Goal: Task Accomplishment & Management: Complete application form

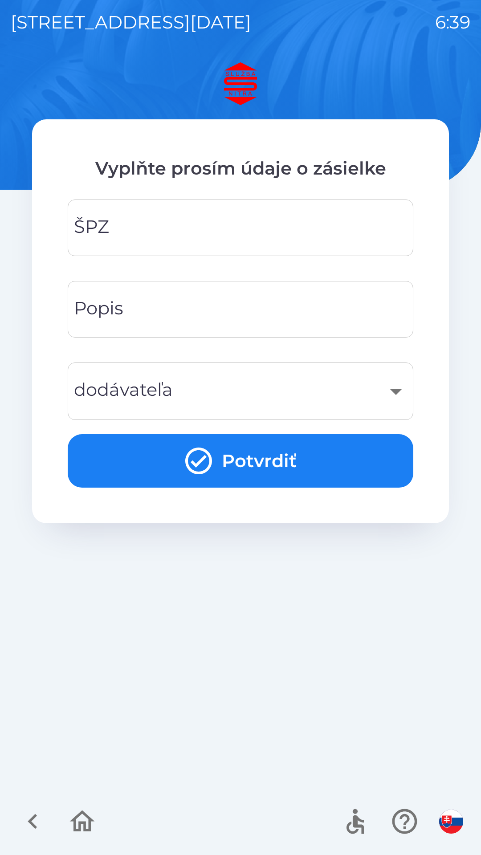
click at [258, 228] on input "ŠPZ" at bounding box center [240, 227] width 324 height 35
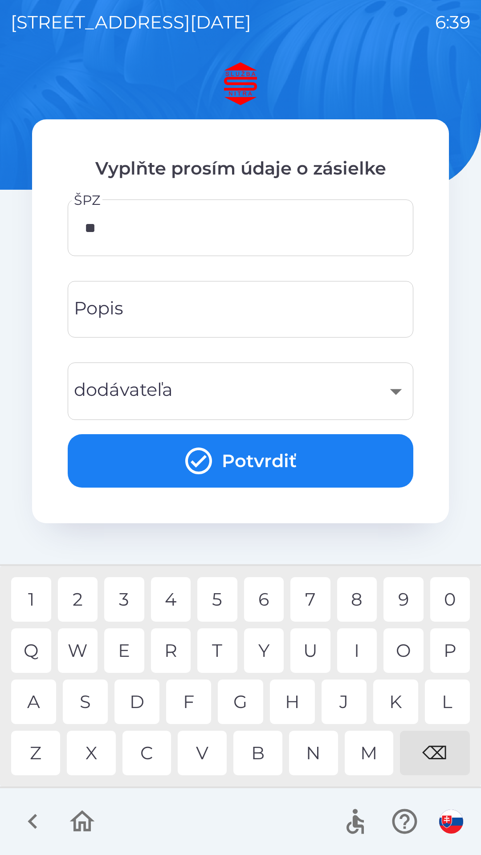
click at [452, 691] on div "L" at bounding box center [447, 701] width 45 height 45
click at [312, 597] on div "7" at bounding box center [310, 599] width 40 height 45
click at [139, 699] on div "D" at bounding box center [136, 701] width 45 height 45
type input "*******"
click at [453, 685] on div "L" at bounding box center [447, 701] width 45 height 45
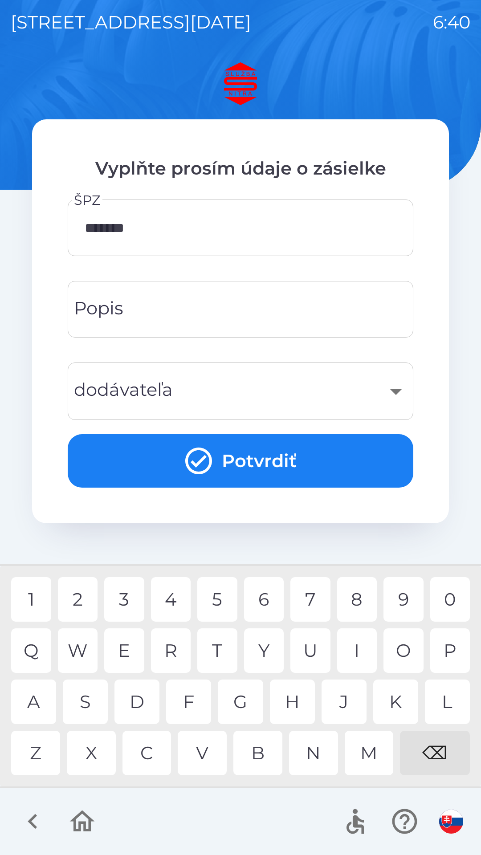
click at [394, 393] on div "​" at bounding box center [240, 391] width 324 height 36
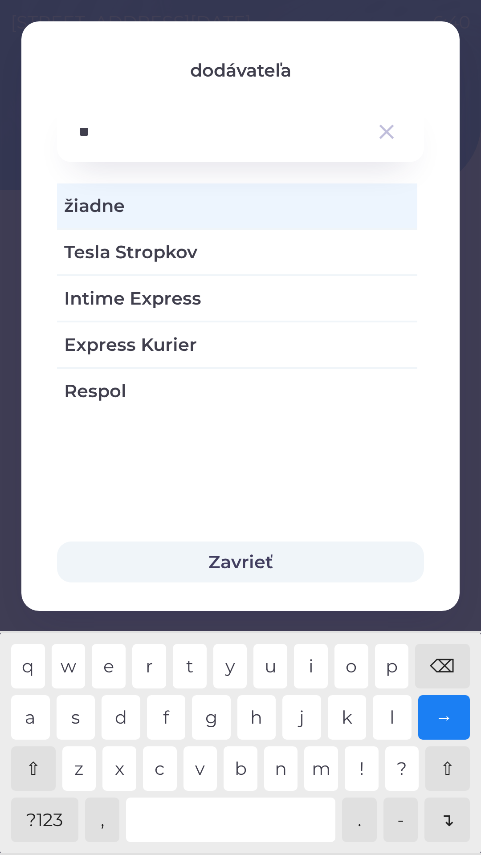
type input "*"
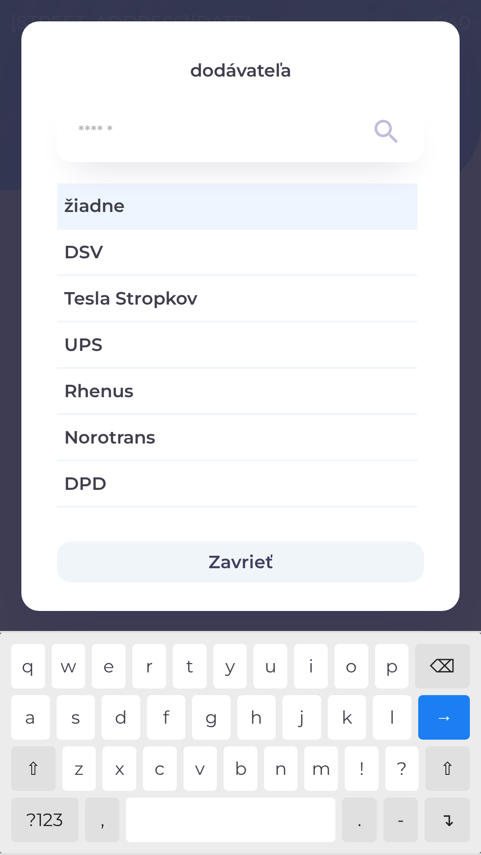
click at [441, 663] on div "⌫" at bounding box center [442, 666] width 55 height 45
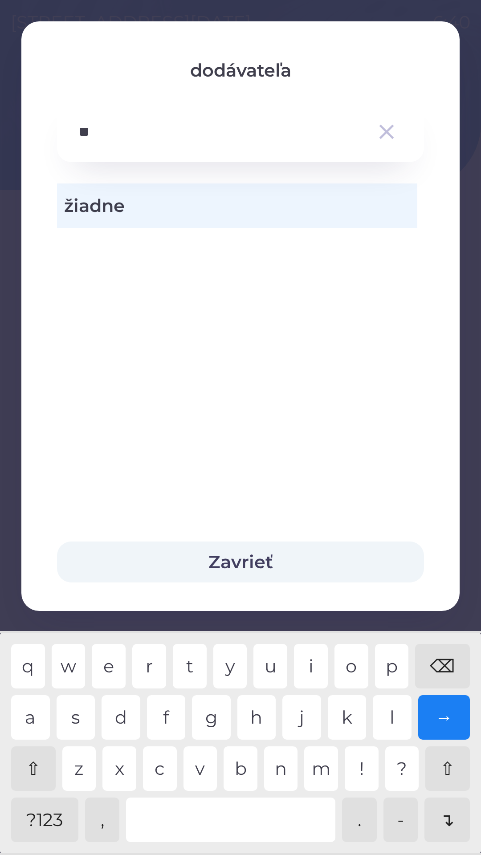
type input "*"
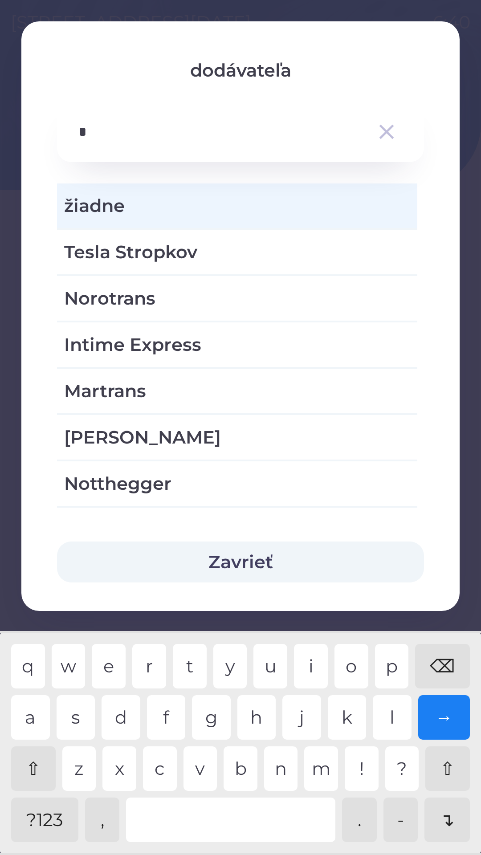
click at [447, 666] on div "⌫" at bounding box center [442, 666] width 55 height 45
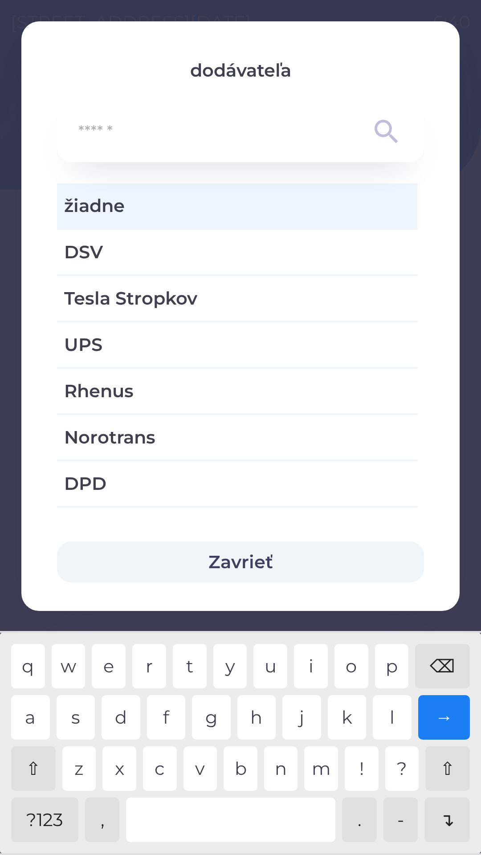
click at [293, 557] on button "Zavrieť" at bounding box center [240, 561] width 367 height 41
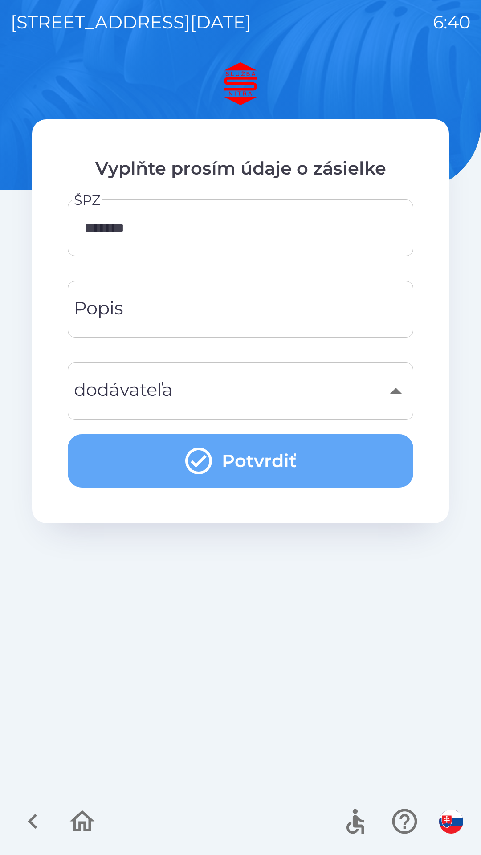
click at [254, 459] on button "Potvrdiť" at bounding box center [240, 460] width 345 height 53
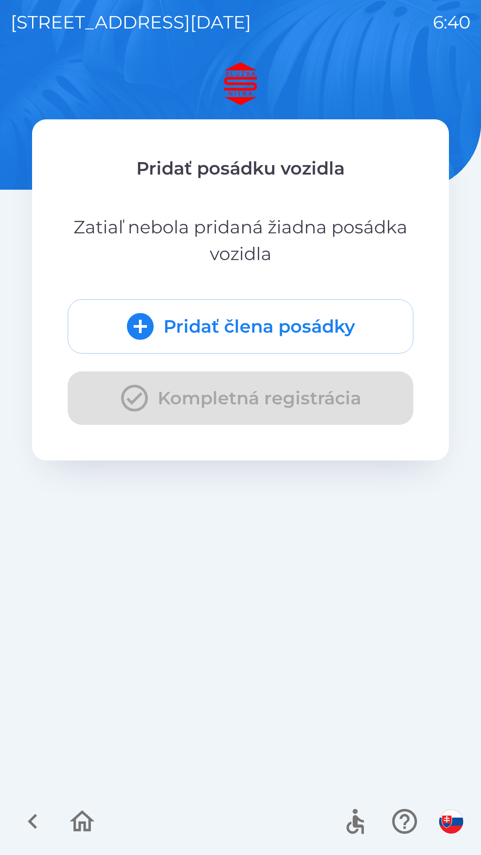
click at [256, 319] on button "Pridať člena posádky" at bounding box center [240, 326] width 345 height 54
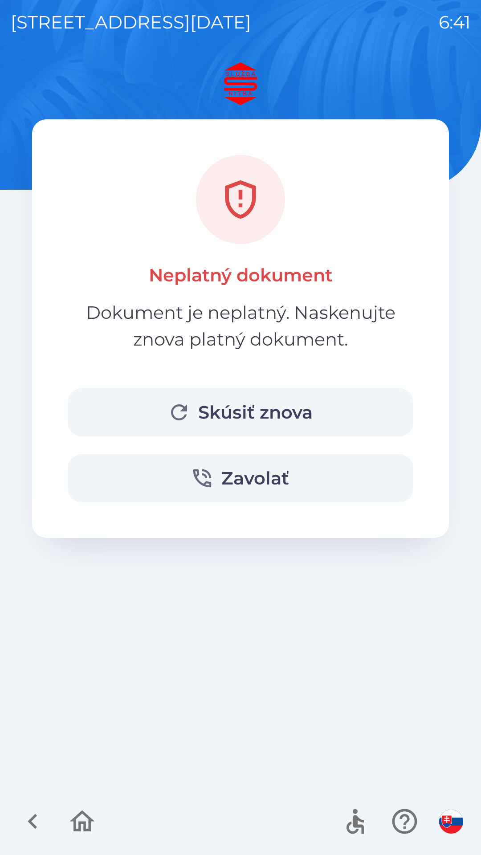
click at [260, 413] on button "Skúsiť znova" at bounding box center [240, 412] width 345 height 48
click at [260, 410] on button "Skúsiť znova" at bounding box center [240, 412] width 345 height 48
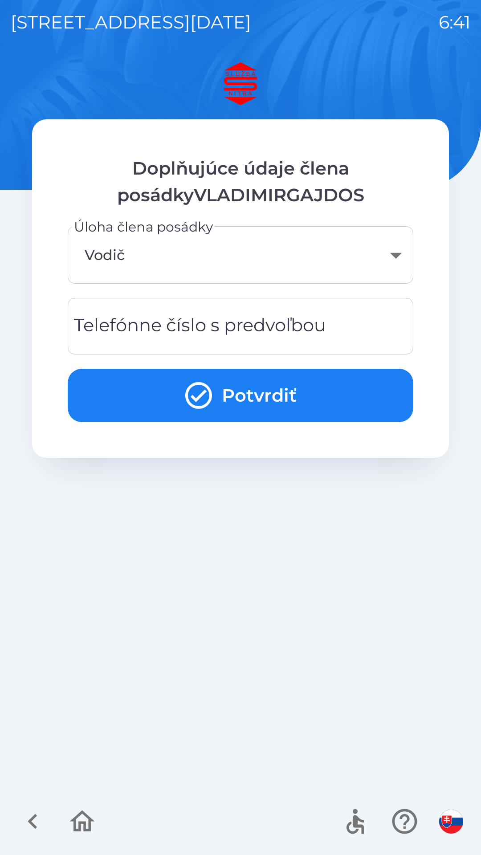
click at [269, 392] on button "Potvrdiť" at bounding box center [240, 395] width 345 height 53
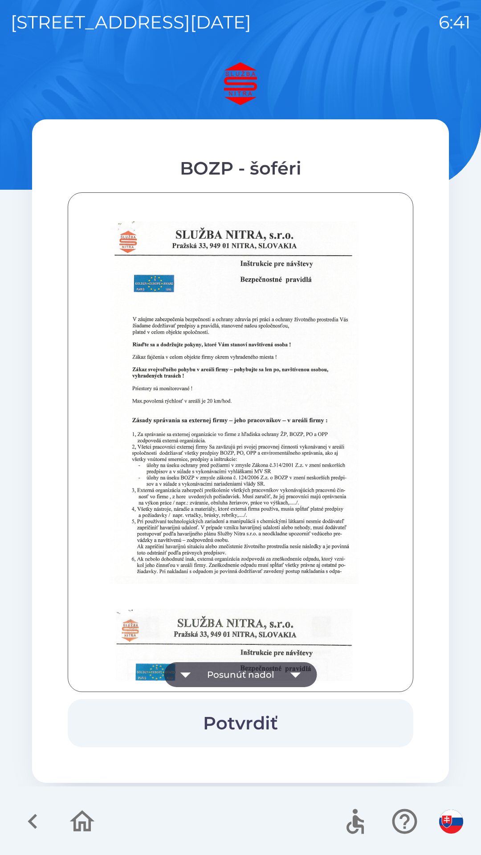
click at [271, 713] on button "Potvrdiť" at bounding box center [240, 723] width 345 height 48
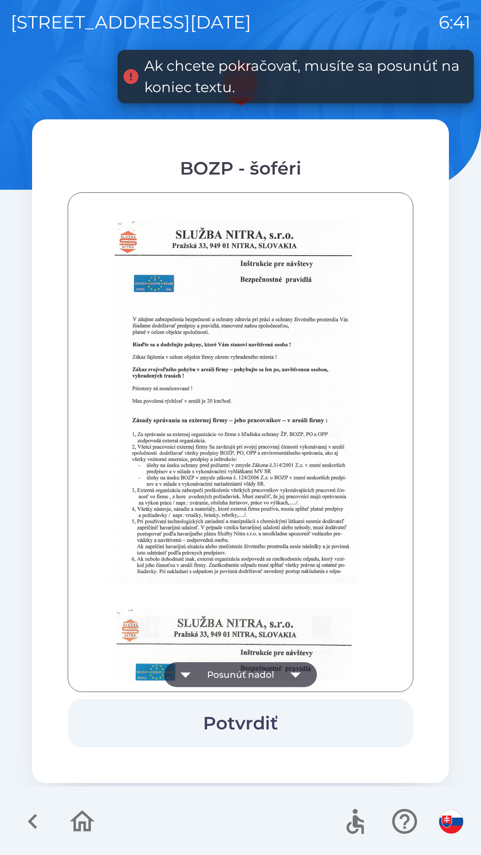
click at [269, 729] on button "Potvrdiť" at bounding box center [240, 723] width 345 height 48
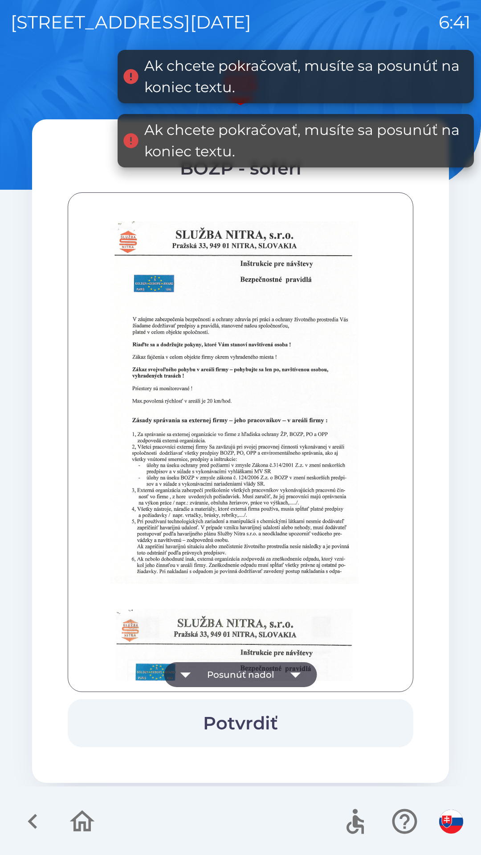
click at [293, 677] on icon "button" at bounding box center [295, 674] width 25 height 25
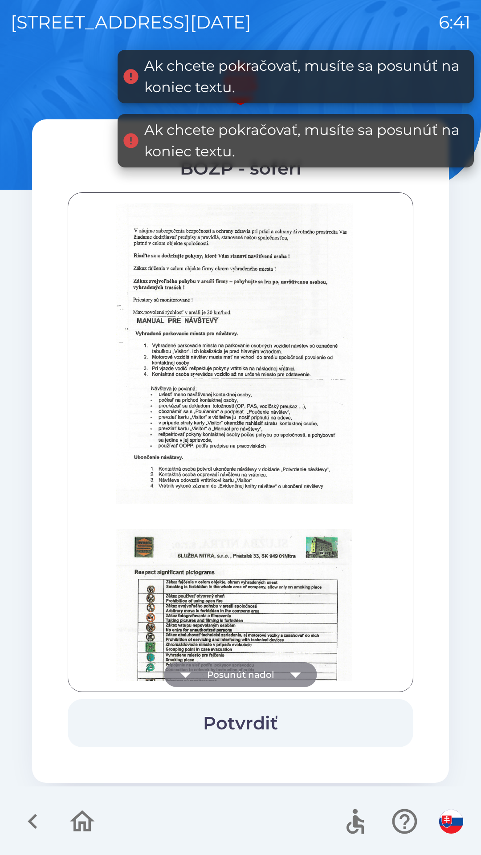
click at [293, 675] on icon "button" at bounding box center [295, 674] width 10 height 5
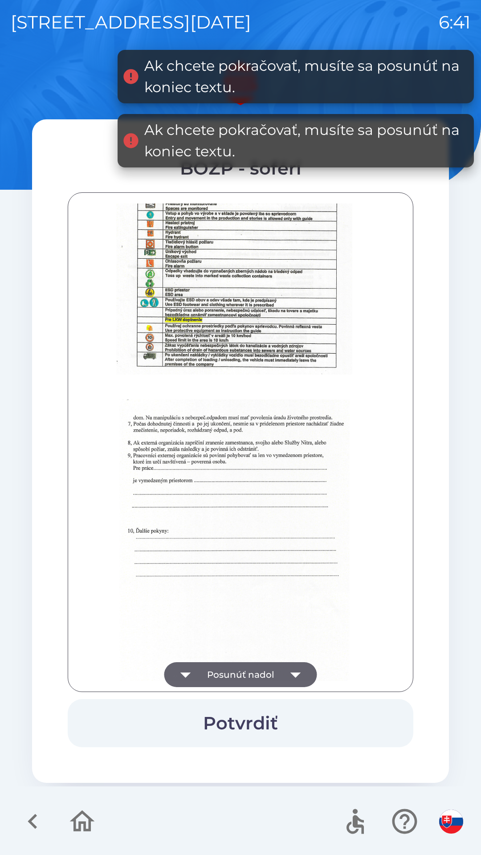
click at [295, 677] on icon "button" at bounding box center [295, 674] width 10 height 5
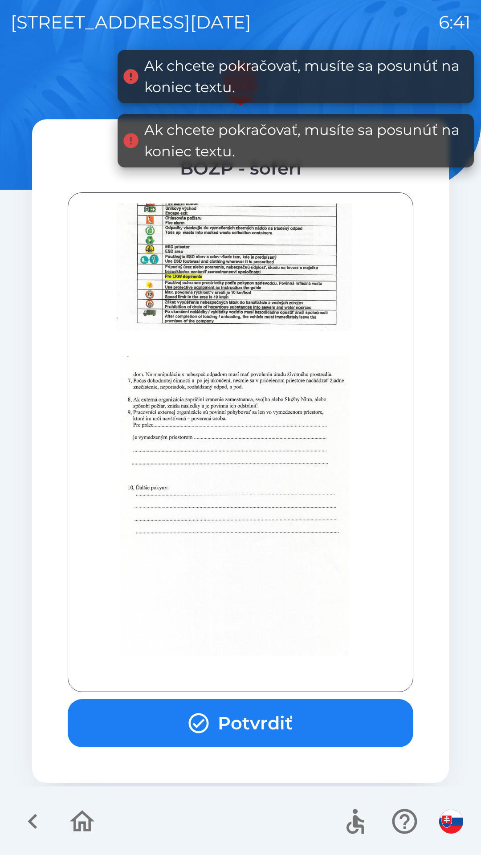
click at [285, 681] on div at bounding box center [240, 442] width 345 height 500
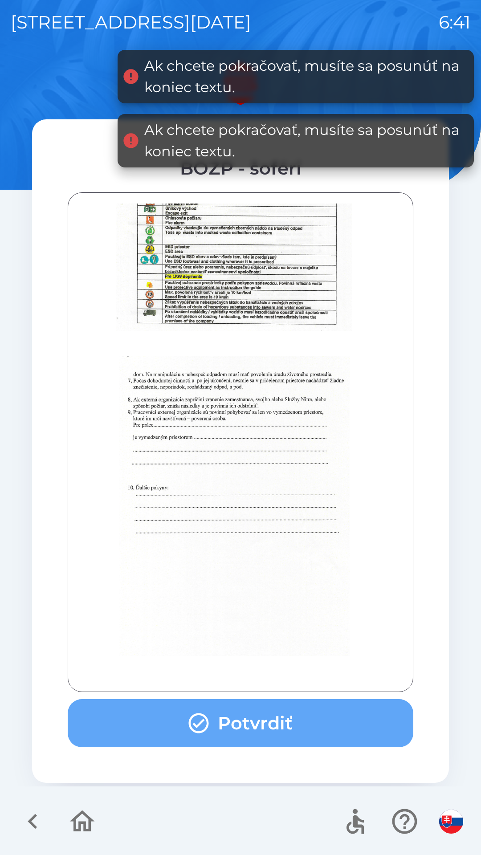
click at [280, 719] on button "Potvrdiť" at bounding box center [240, 723] width 345 height 48
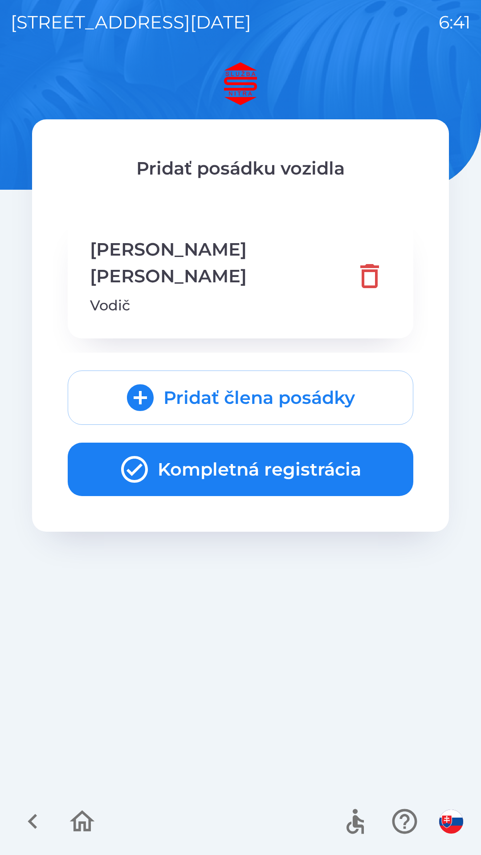
click at [253, 448] on button "Kompletná registrácia" at bounding box center [240, 469] width 345 height 53
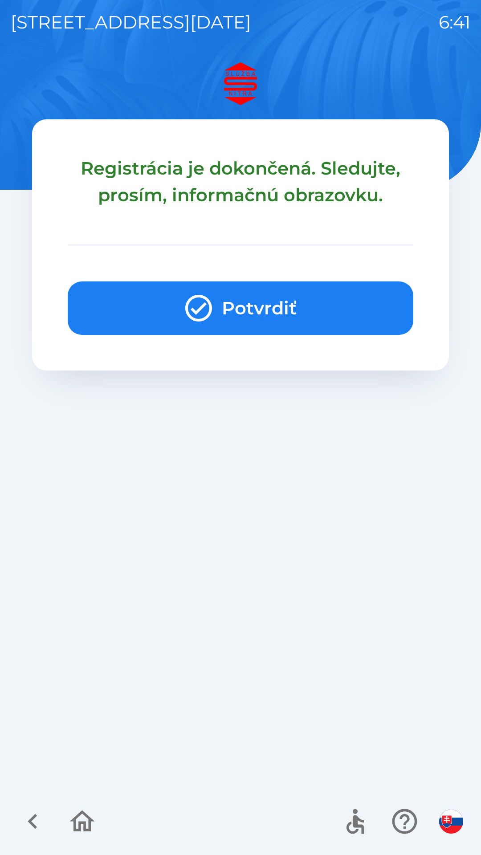
click at [264, 305] on button "Potvrdiť" at bounding box center [240, 307] width 345 height 53
